Goal: Entertainment & Leisure: Consume media (video, audio)

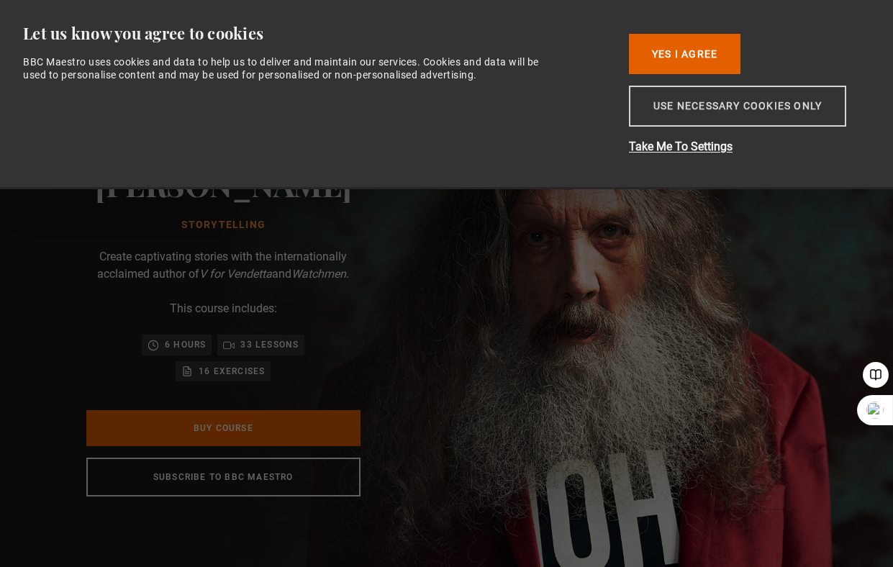
click at [660, 103] on button "Use necessary cookies only" at bounding box center [737, 106] width 217 height 41
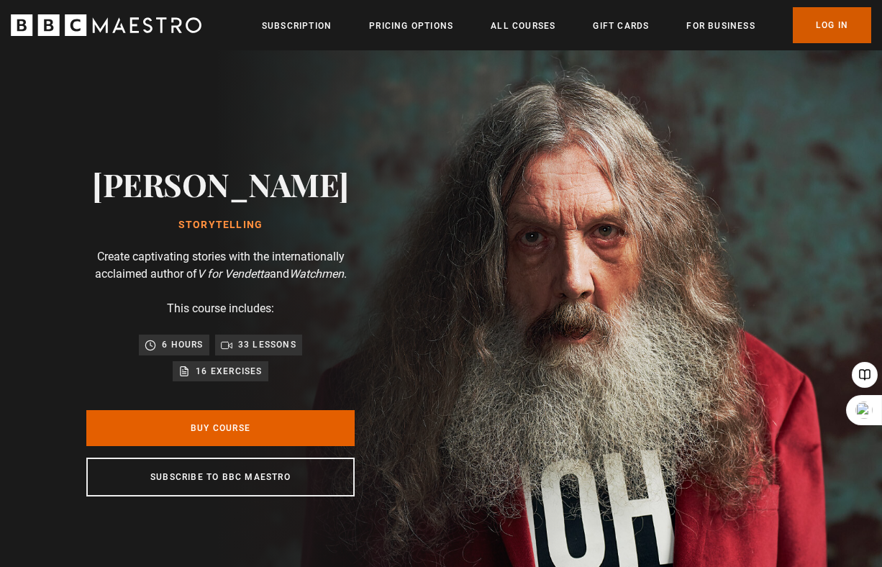
click at [840, 22] on link "Log In" at bounding box center [832, 25] width 78 height 36
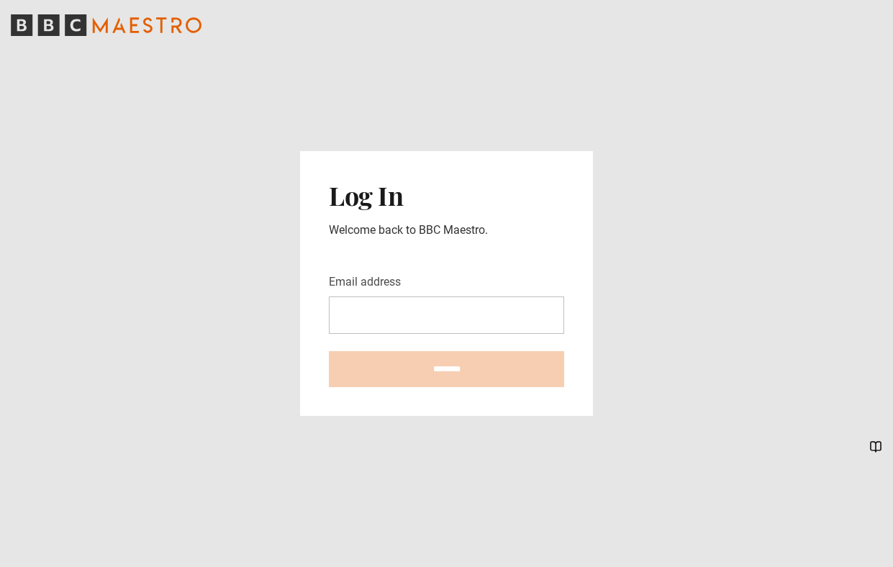
click at [317, 305] on div "Log In Welcome back to BBC Maestro. Email address ********" at bounding box center [446, 283] width 293 height 265
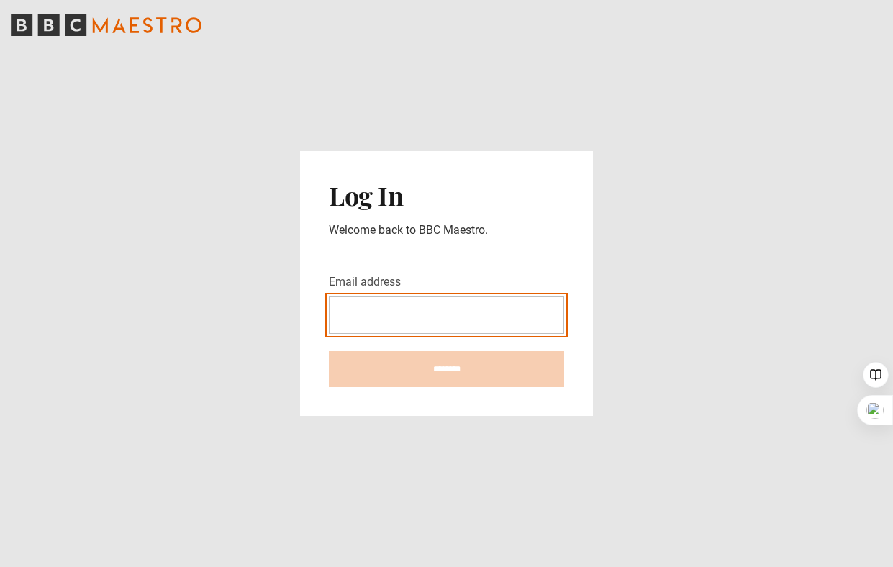
click at [366, 318] on input "Email address" at bounding box center [446, 314] width 235 height 37
type input "**********"
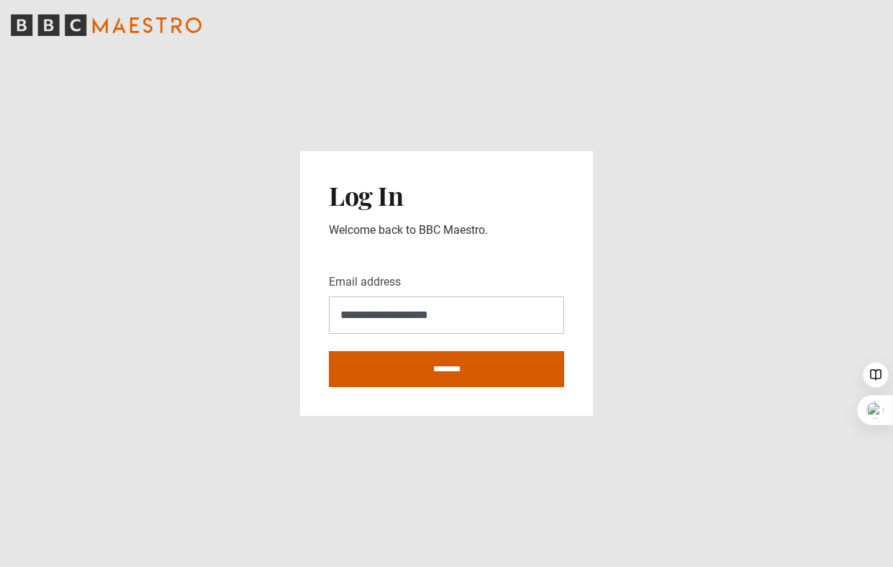
click at [466, 360] on input "********" at bounding box center [446, 369] width 235 height 36
type input "**********"
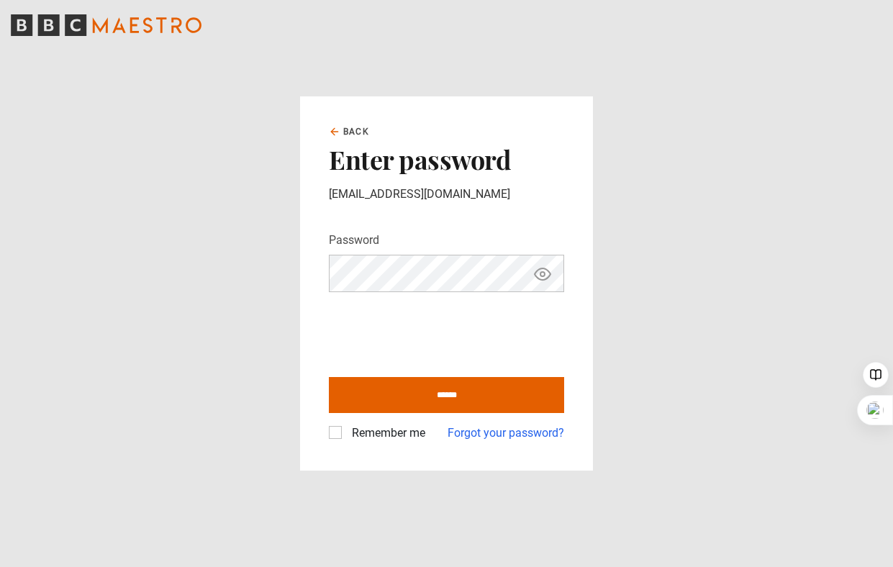
click at [543, 273] on icon "Show password" at bounding box center [542, 274] width 17 height 17
click at [332, 441] on div "Remember me" at bounding box center [377, 433] width 96 height 17
click at [346, 432] on label "Remember me" at bounding box center [385, 433] width 79 height 17
click at [376, 396] on input "******" at bounding box center [446, 395] width 235 height 36
type input "**********"
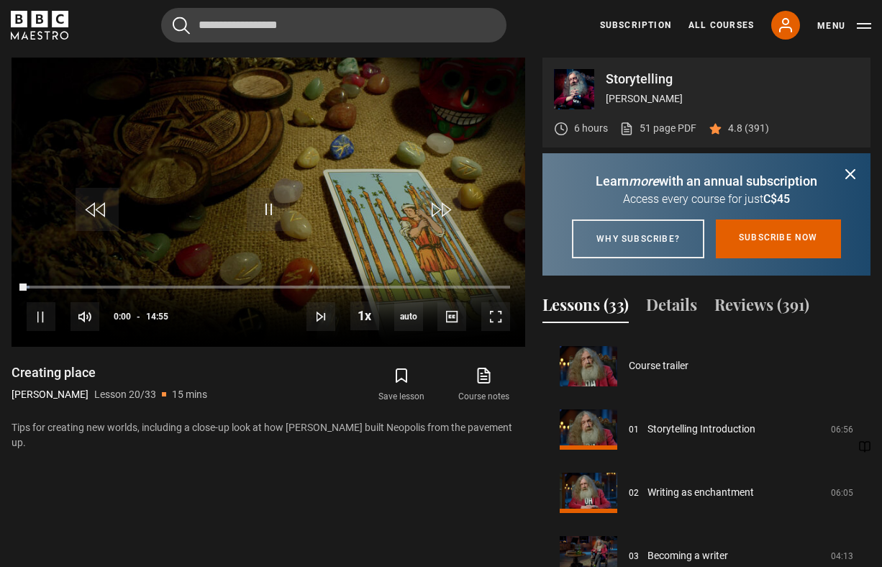
scroll to position [1203, 0]
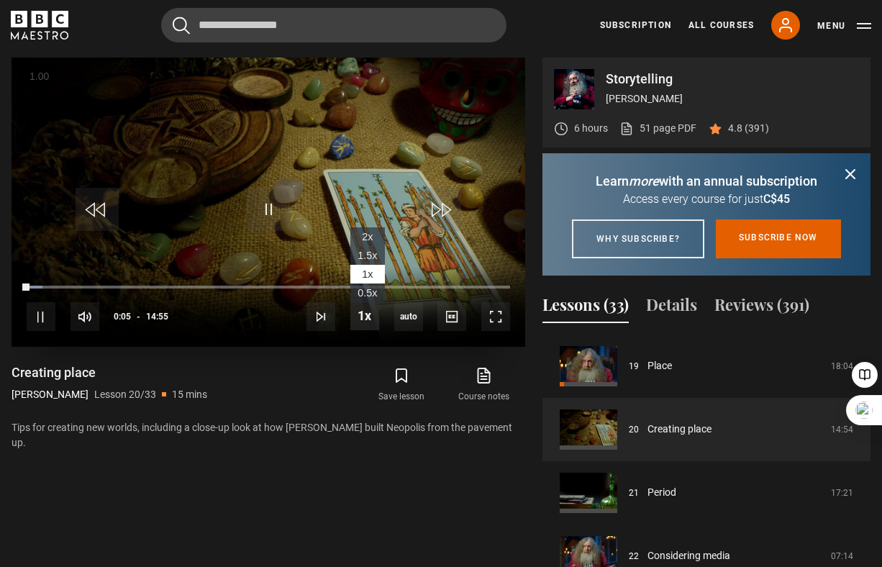
click at [361, 327] on span "Video Player" at bounding box center [364, 315] width 29 height 29
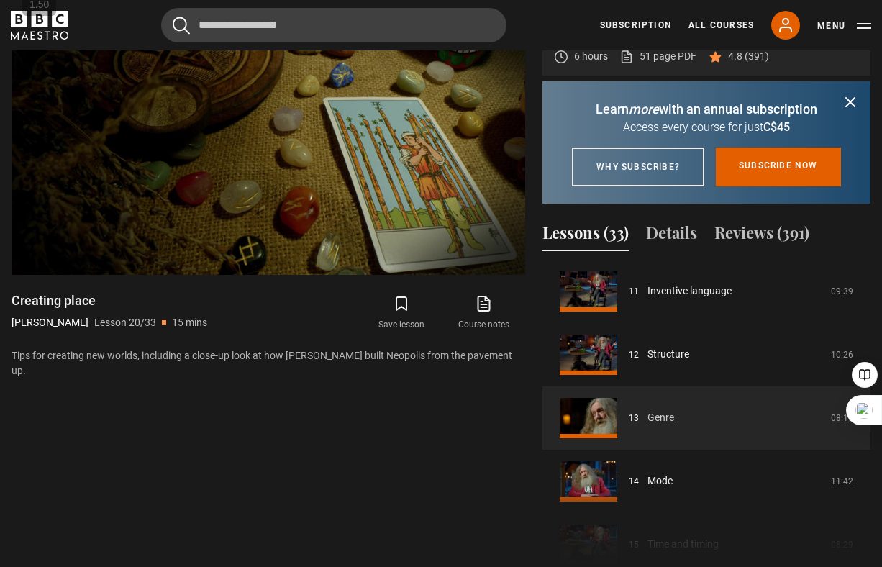
scroll to position [627, 0]
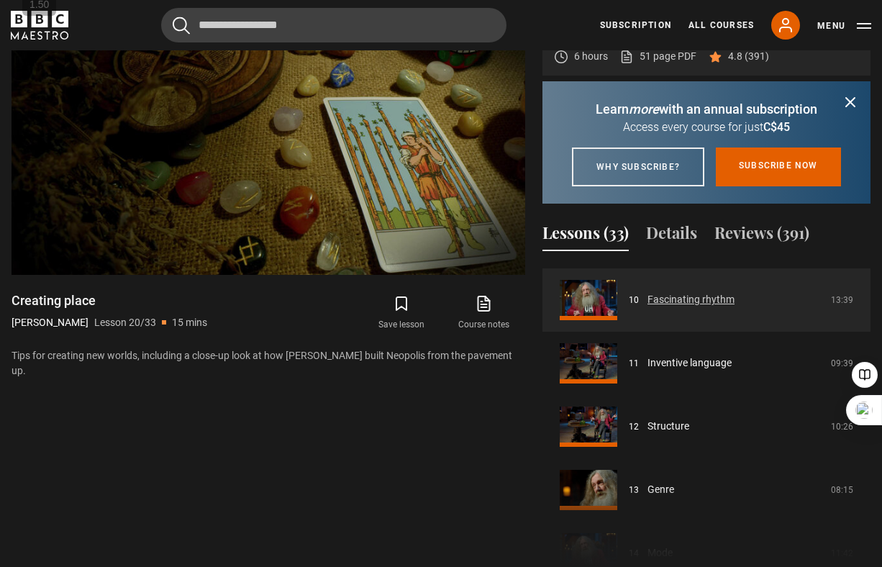
click at [727, 307] on link "Fascinating rhythm" at bounding box center [691, 299] width 87 height 15
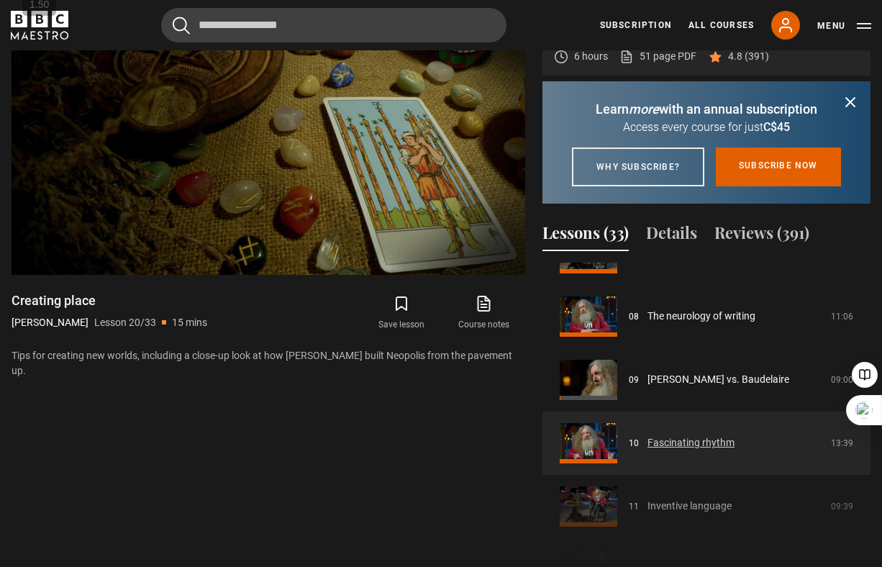
scroll to position [484, 0]
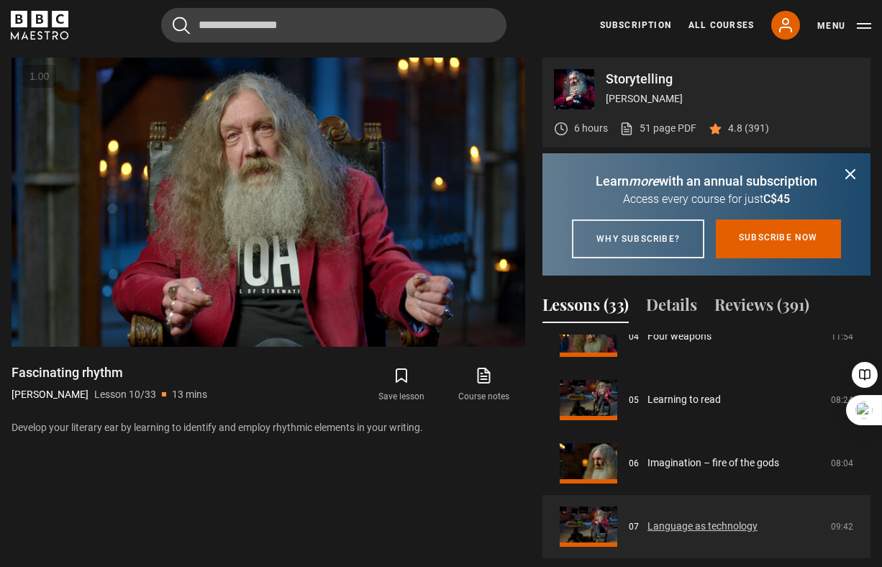
scroll to position [282, 0]
click at [706, 408] on link "Learning to read" at bounding box center [684, 400] width 73 height 15
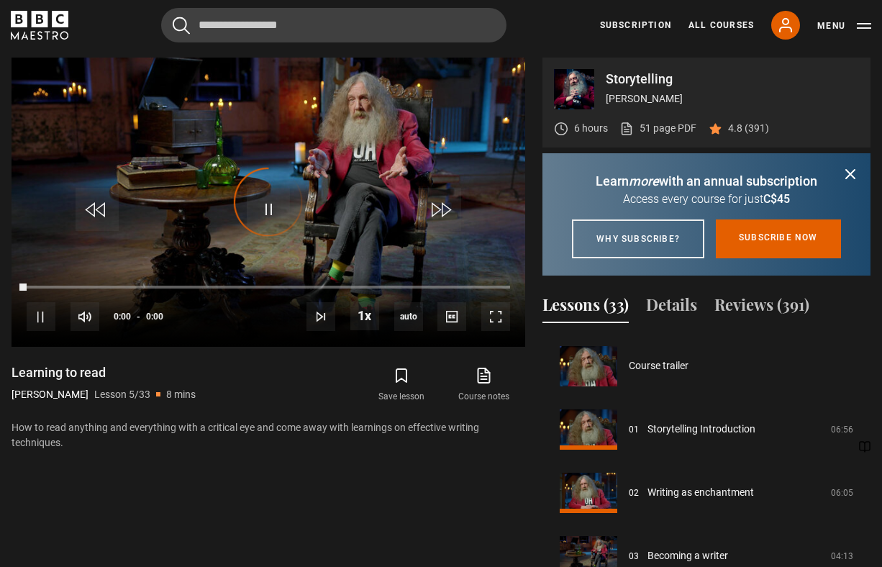
scroll to position [253, 0]
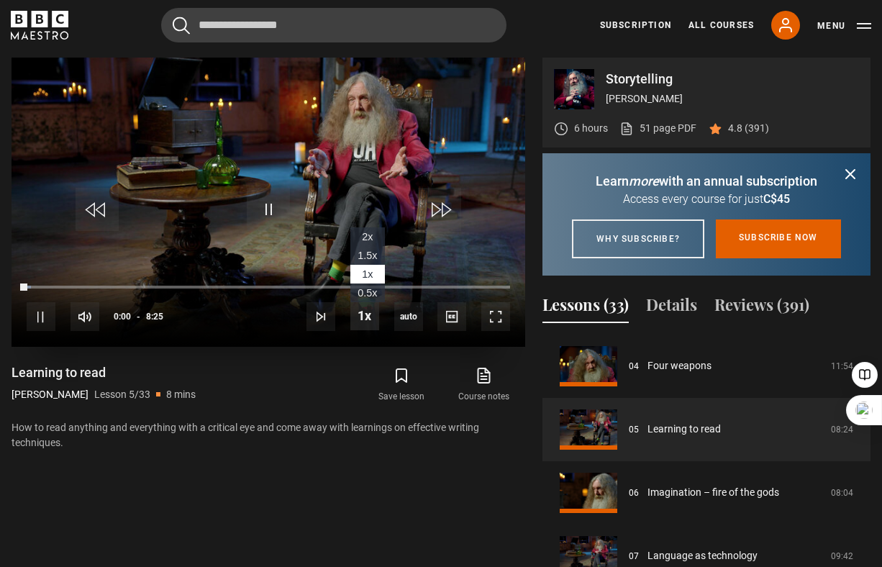
click at [364, 317] on span "Video Player" at bounding box center [364, 315] width 29 height 29
click at [306, 497] on div "Video Player is loading. Play Lesson Learning to read 10s Skip Back 10 seconds …" at bounding box center [269, 352] width 514 height 588
click at [375, 257] on span "1.5x" at bounding box center [367, 256] width 19 height 12
click at [147, 268] on div "10s Skip Back 10 seconds Pause 10s Skip Forward 10 seconds Loaded : 65.35% 5:29…" at bounding box center [269, 307] width 514 height 80
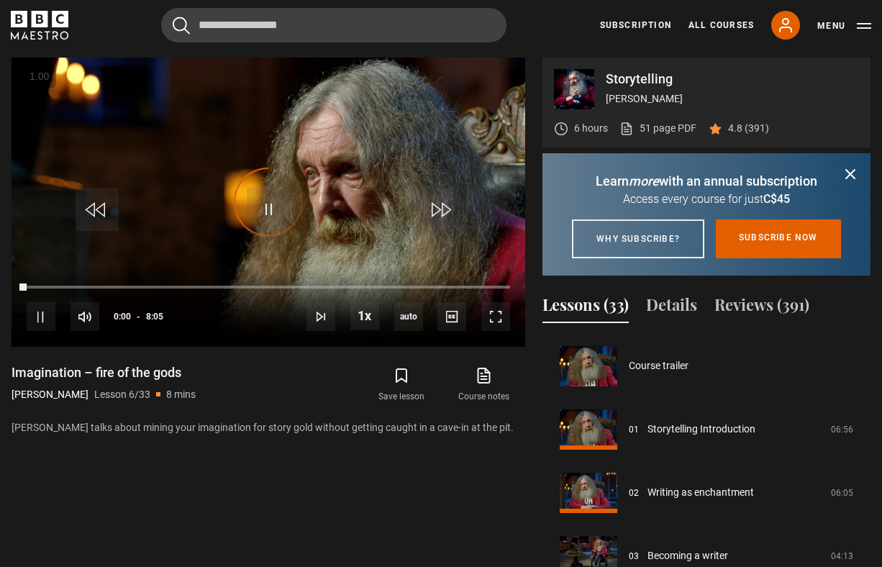
scroll to position [317, 0]
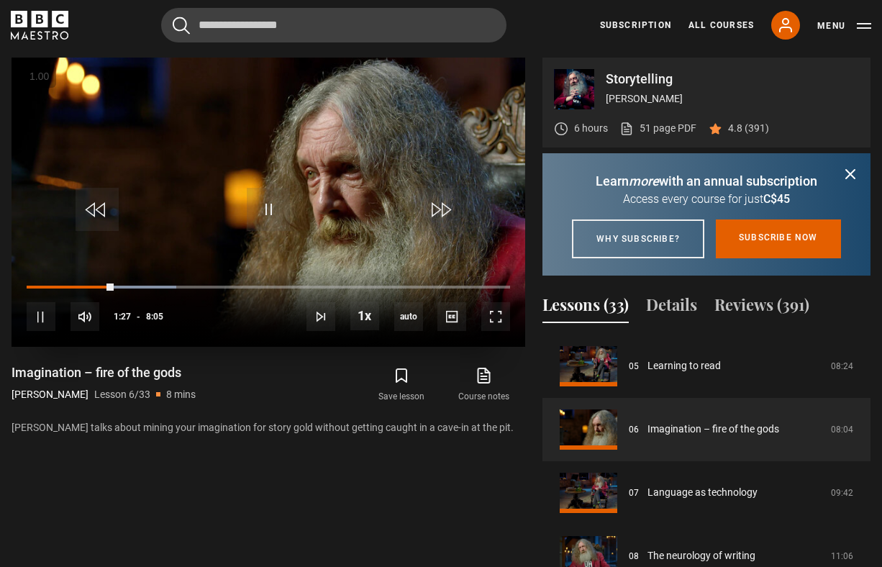
click at [37, 293] on div "10s Skip Back 10 seconds Pause 10s Skip Forward 10 seconds Loaded : 30.93% 0:13…" at bounding box center [269, 307] width 514 height 80
click at [42, 281] on div "10s Skip Back 10 seconds Pause 10s Skip Forward 10 seconds Loaded : 30.93% 0:17…" at bounding box center [269, 307] width 514 height 80
drag, startPoint x: 60, startPoint y: 285, endPoint x: 49, endPoint y: 266, distance: 22.2
click at [49, 266] on video-js "Video Player is loading. Play Lesson Imagination – fire of the gods 10s Skip Ba…" at bounding box center [269, 202] width 514 height 289
click at [252, 193] on span "Video Player" at bounding box center [268, 209] width 43 height 43
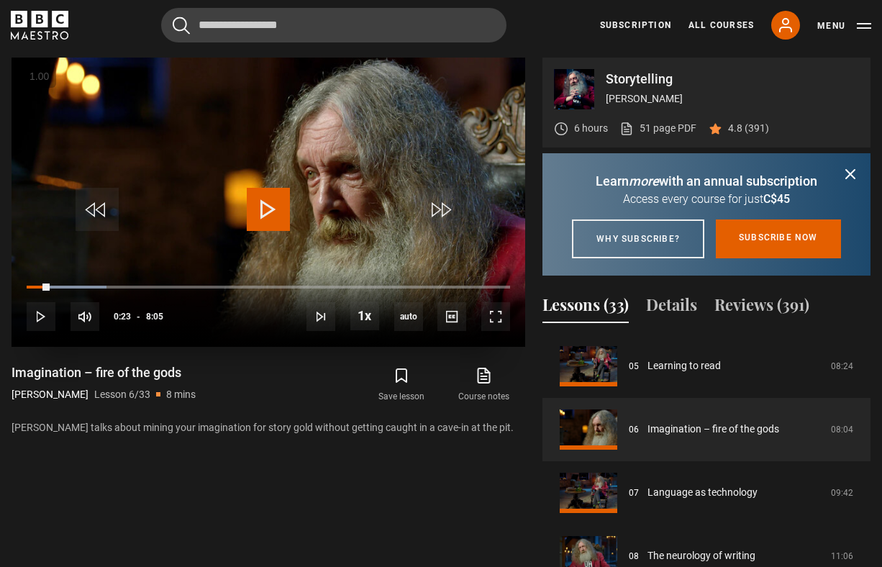
click at [260, 201] on span "Video Player" at bounding box center [268, 209] width 43 height 43
click at [363, 314] on span "Video Player" at bounding box center [364, 315] width 29 height 29
click at [370, 253] on span "1.5x" at bounding box center [367, 256] width 19 height 12
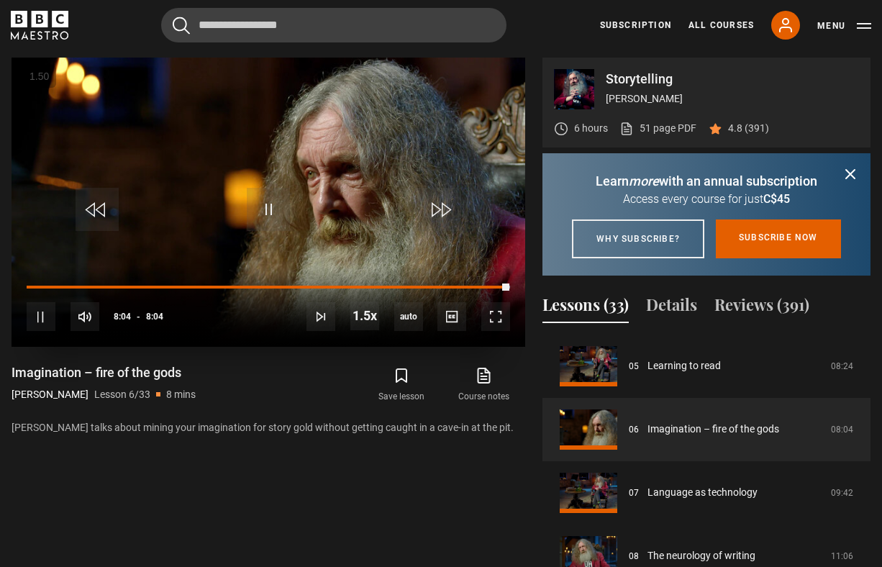
click at [287, 136] on video "Video Player" at bounding box center [269, 202] width 514 height 289
